Goal: Task Accomplishment & Management: Manage account settings

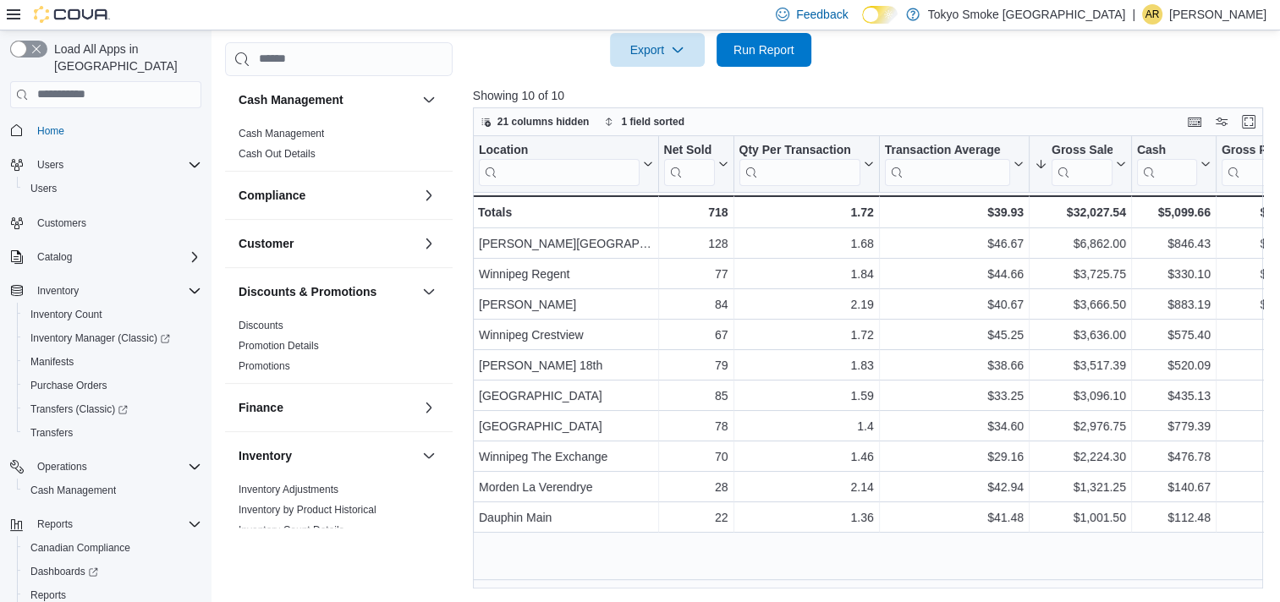
scroll to position [62, 0]
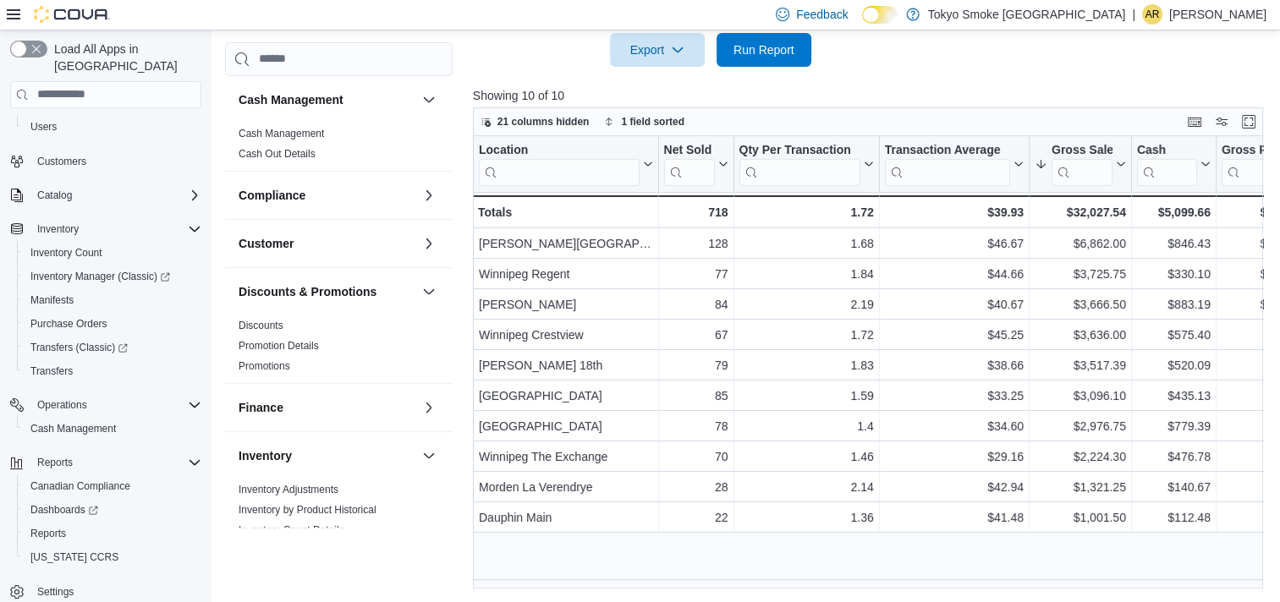
click at [1208, 16] on p "[PERSON_NAME]" at bounding box center [1217, 14] width 97 height 20
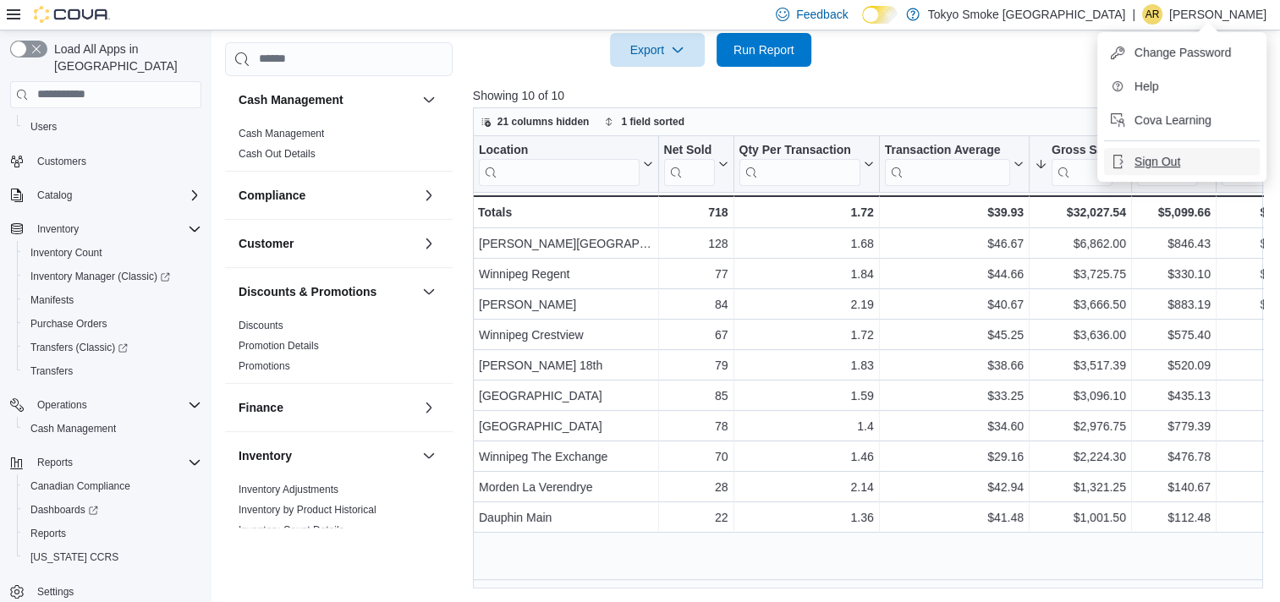
click at [1154, 168] on span "Sign Out" at bounding box center [1158, 161] width 46 height 17
